Goal: Find specific page/section

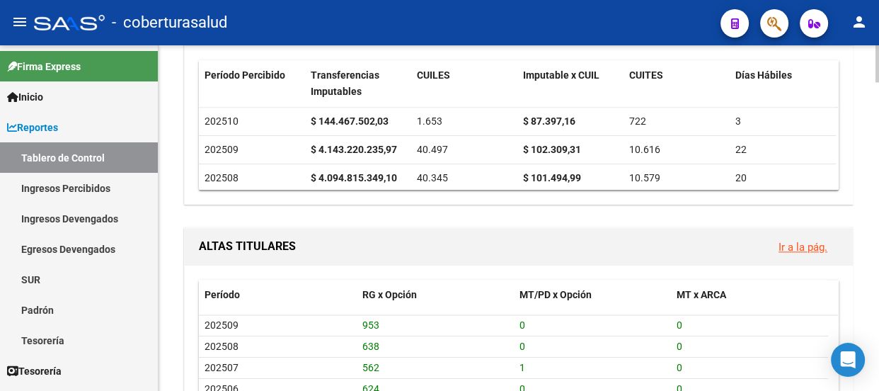
scroll to position [1544, 0]
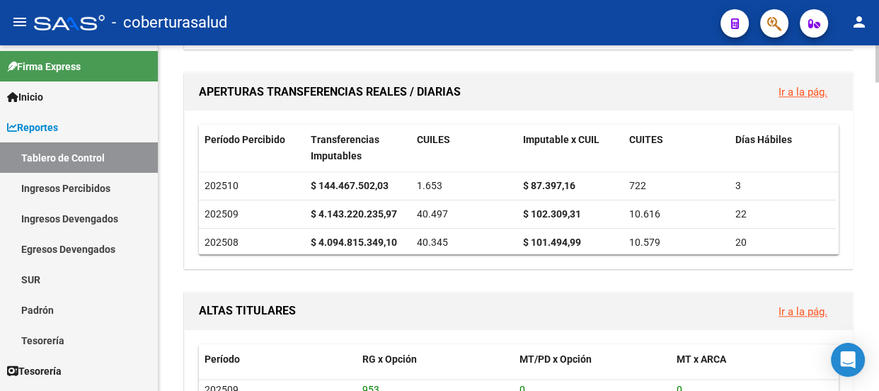
click at [803, 86] on link "Ir a la pág." at bounding box center [803, 92] width 49 height 13
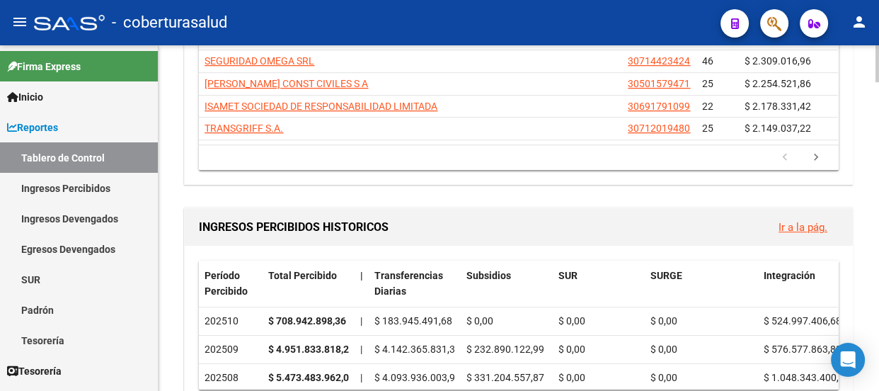
scroll to position [772, 0]
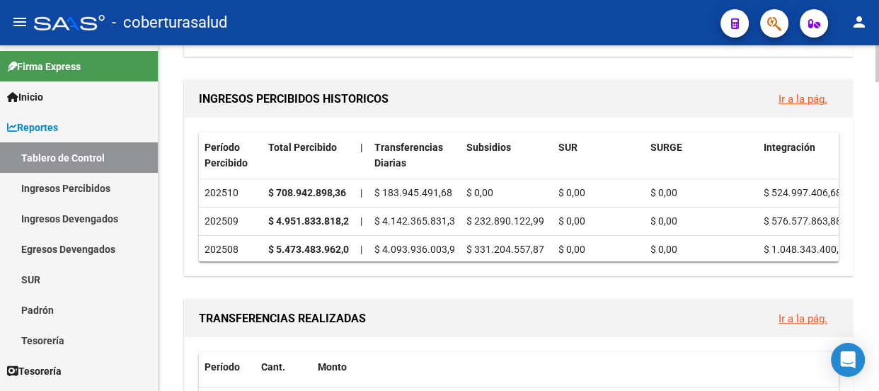
click at [801, 93] on link "Ir a la pág." at bounding box center [803, 99] width 49 height 13
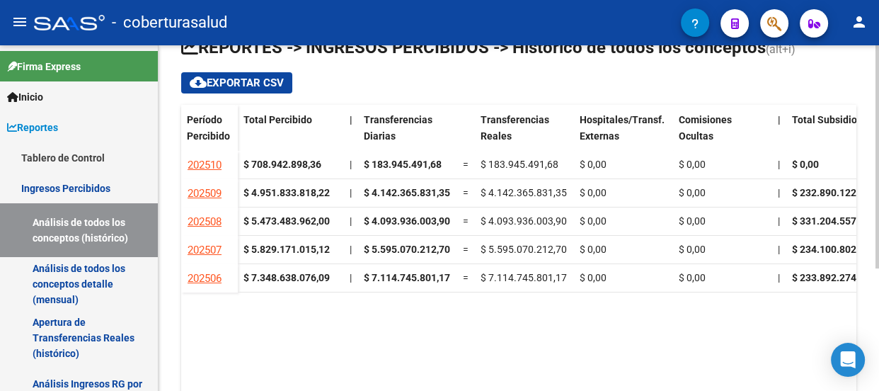
scroll to position [189, 0]
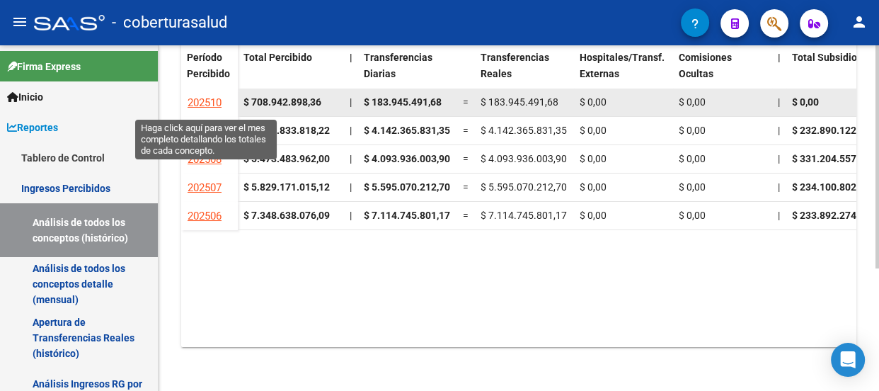
click at [196, 99] on span "202510" at bounding box center [205, 102] width 34 height 13
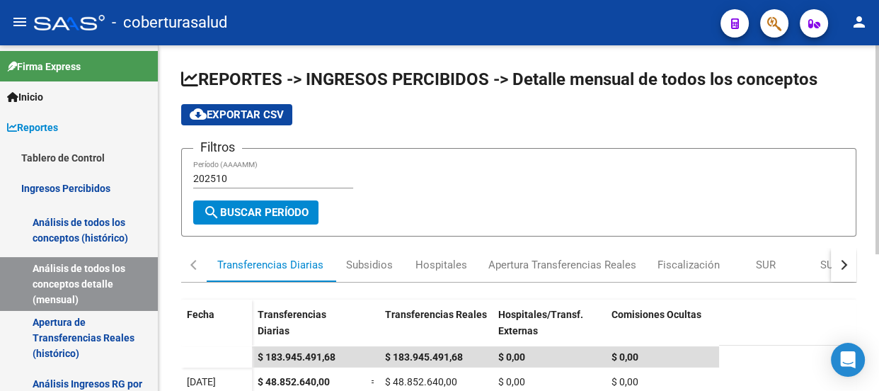
scroll to position [226, 0]
